Goal: Task Accomplishment & Management: Use online tool/utility

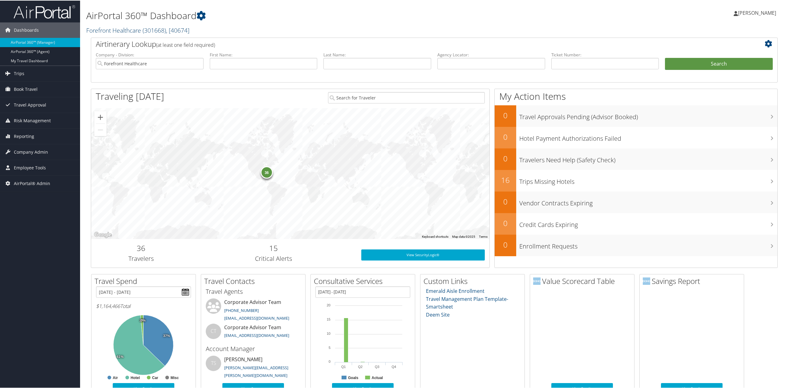
click at [104, 28] on link "Forefront Healthcare ( 301668 ) , [ 40674 ]" at bounding box center [137, 30] width 103 height 8
click at [109, 42] on input "search" at bounding box center [127, 40] width 81 height 11
type input "scad"
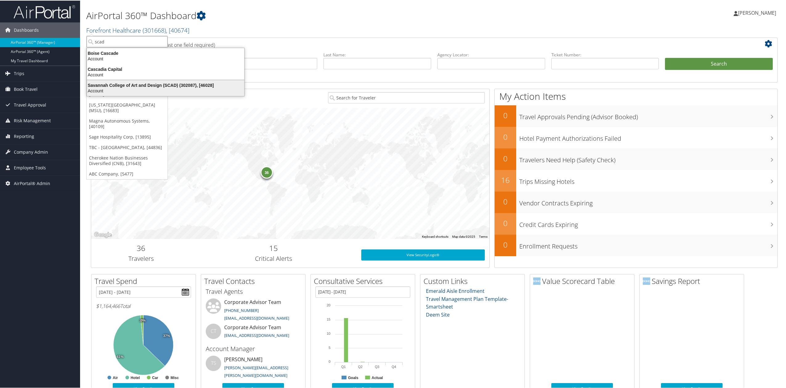
click at [126, 80] on div "Savannah College of Art and Design (SCAD) (302087), [46028] Account" at bounding box center [166, 87] width 156 height 14
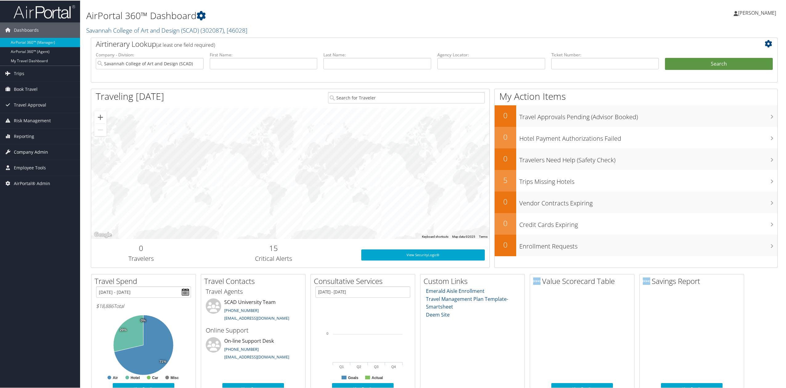
click at [46, 156] on span "Company Admin" at bounding box center [31, 151] width 34 height 15
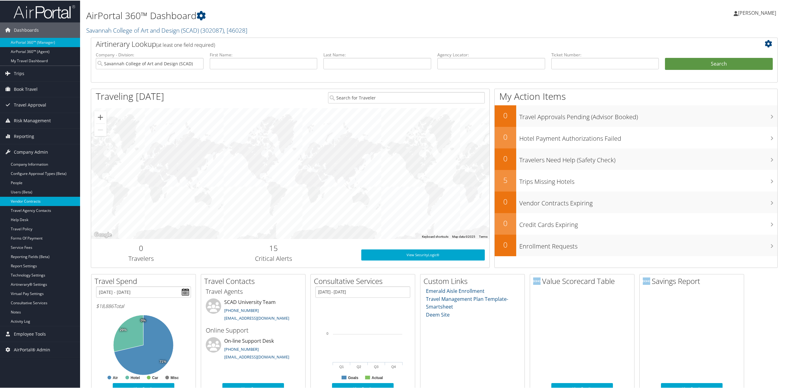
click at [32, 199] on link "Vendor Contracts" at bounding box center [40, 200] width 80 height 9
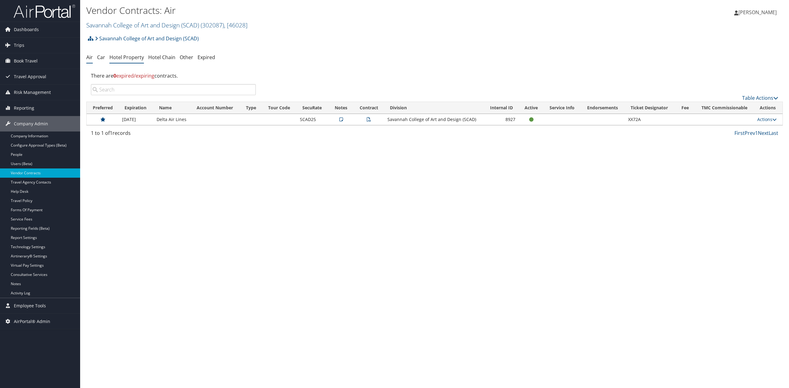
click at [128, 57] on link "Hotel Property" at bounding box center [126, 57] width 35 height 7
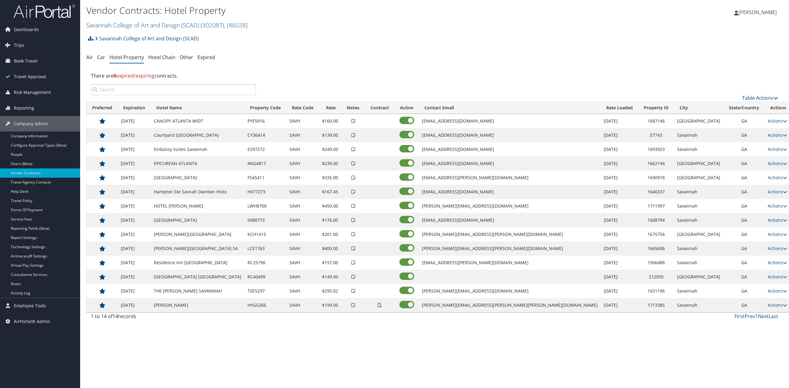
click at [756, 95] on link "Table Actions" at bounding box center [760, 98] width 36 height 7
click at [725, 118] on link "Download Report" at bounding box center [739, 118] width 81 height 10
